Goal: Task Accomplishment & Management: Manage account settings

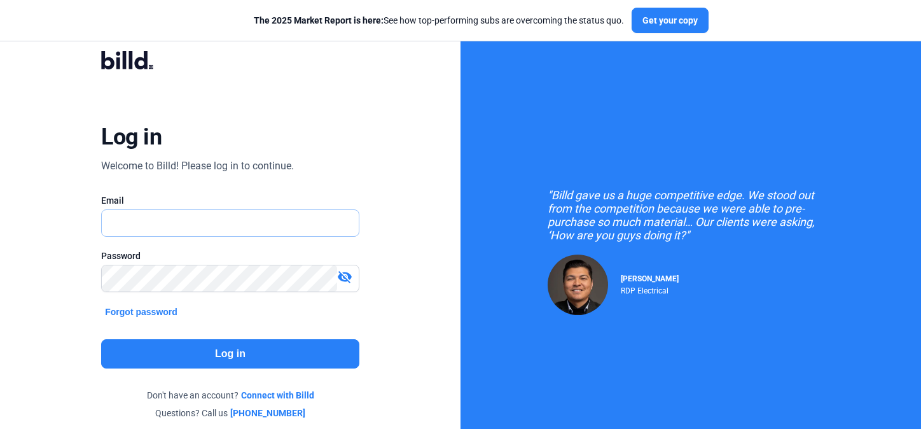
type input "[EMAIL_ADDRESS][DOMAIN_NAME]"
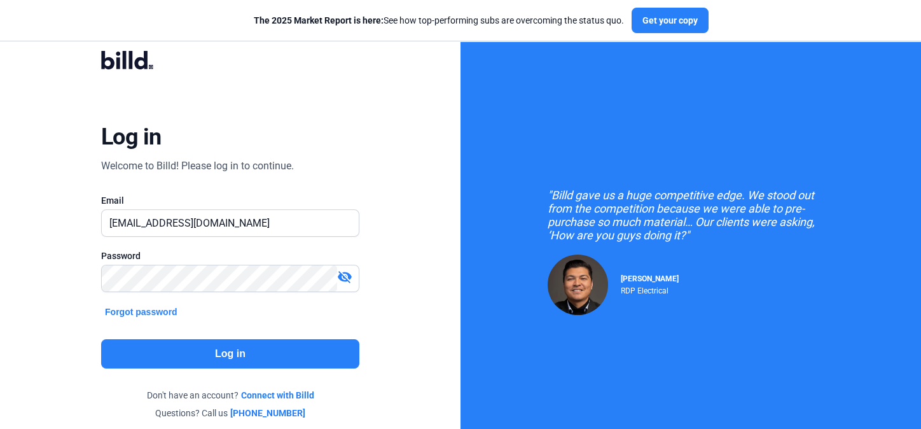
click at [190, 352] on button "Log in" at bounding box center [230, 353] width 258 height 29
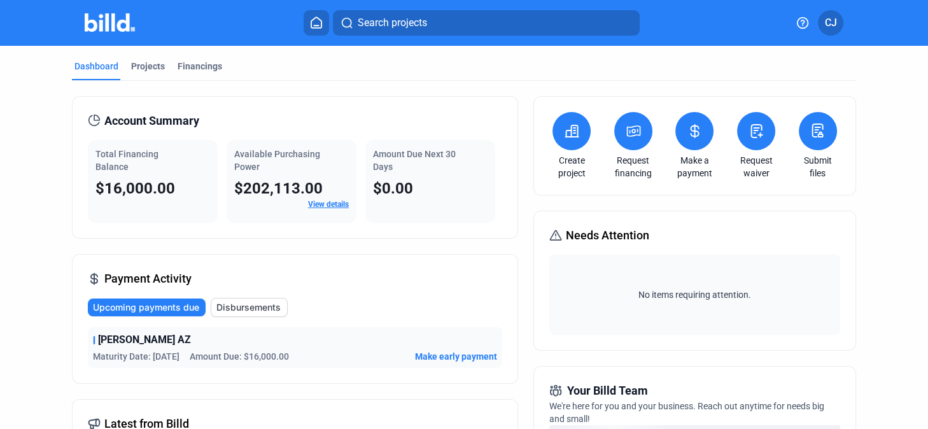
click at [148, 184] on span "$16,000.00" at bounding box center [135, 188] width 80 height 18
click at [145, 66] on div "Projects" at bounding box center [148, 66] width 34 height 13
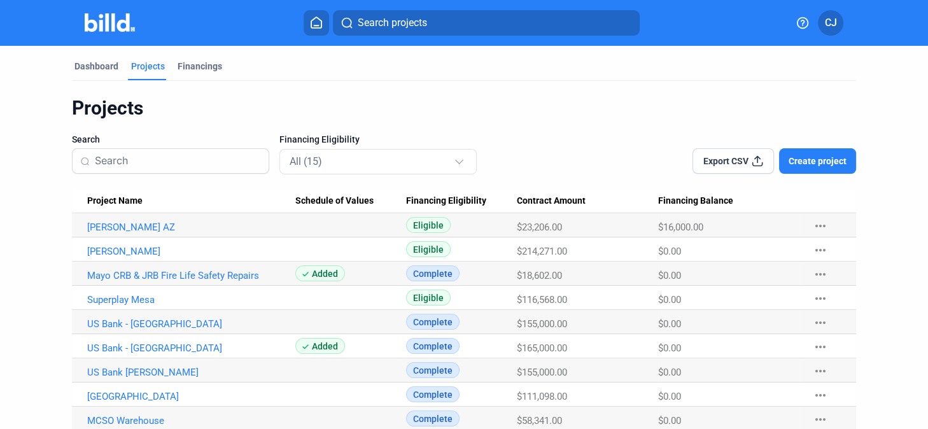
click at [205, 233] on Name "[PERSON_NAME] AZ" at bounding box center [183, 225] width 223 height 24
click at [106, 230] on link "[PERSON_NAME] AZ" at bounding box center [191, 226] width 208 height 11
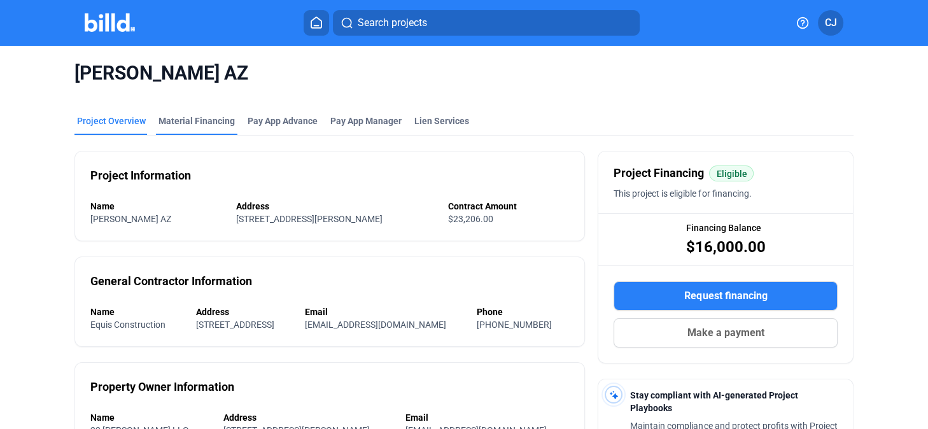
click at [186, 122] on div "Material Financing" at bounding box center [196, 121] width 76 height 13
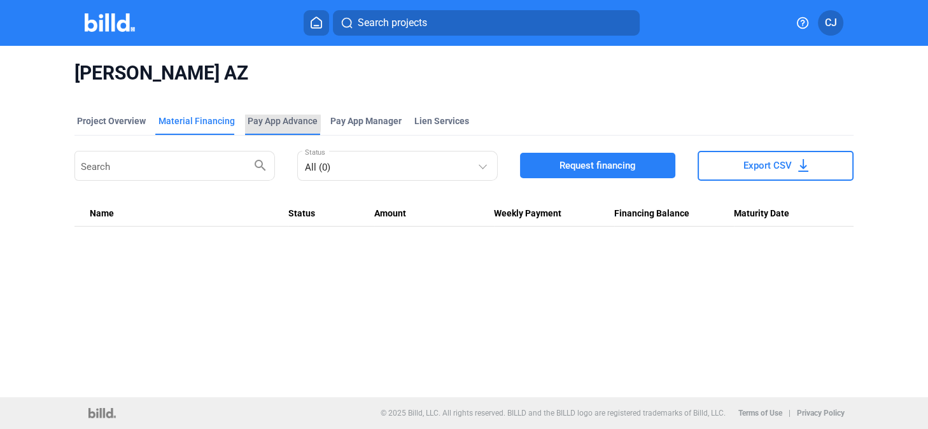
click at [274, 123] on div "Pay App Advance" at bounding box center [282, 121] width 70 height 13
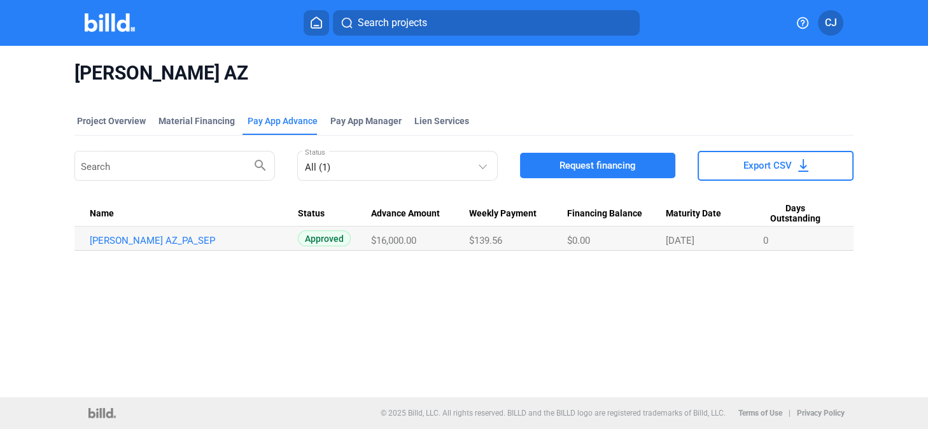
click at [297, 281] on div "[PERSON_NAME] AZ Project Overview Material Financing Pay App Advance Pay App Ma…" at bounding box center [464, 221] width 928 height 351
click at [373, 327] on div "[PERSON_NAME] AZ Project Overview Material Financing Pay App Advance Pay App Ma…" at bounding box center [464, 221] width 928 height 351
